Goal: Information Seeking & Learning: Learn about a topic

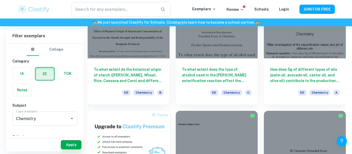
scroll to position [185, 0]
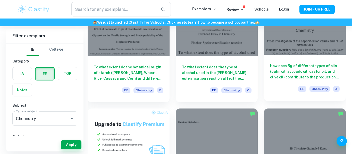
click at [295, 77] on h6 "How does 5g of different types of oils (palm oil, avocado oil, castor oil, and …" at bounding box center [305, 71] width 70 height 17
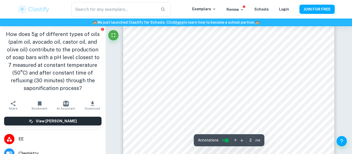
scroll to position [414, 0]
click at [247, 139] on input "2" at bounding box center [250, 141] width 9 height 8
click at [253, 140] on input "2" at bounding box center [250, 141] width 9 height 8
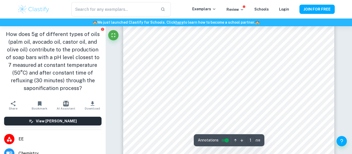
click at [250, 139] on input "1" at bounding box center [250, 141] width 9 height 8
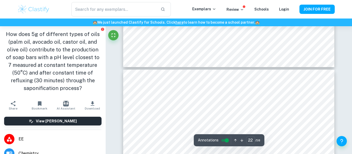
type input "21"
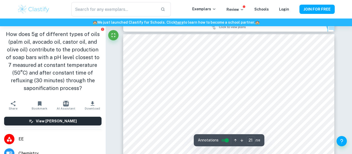
scroll to position [5680, 0]
